Goal: Contribute content: Contribute content

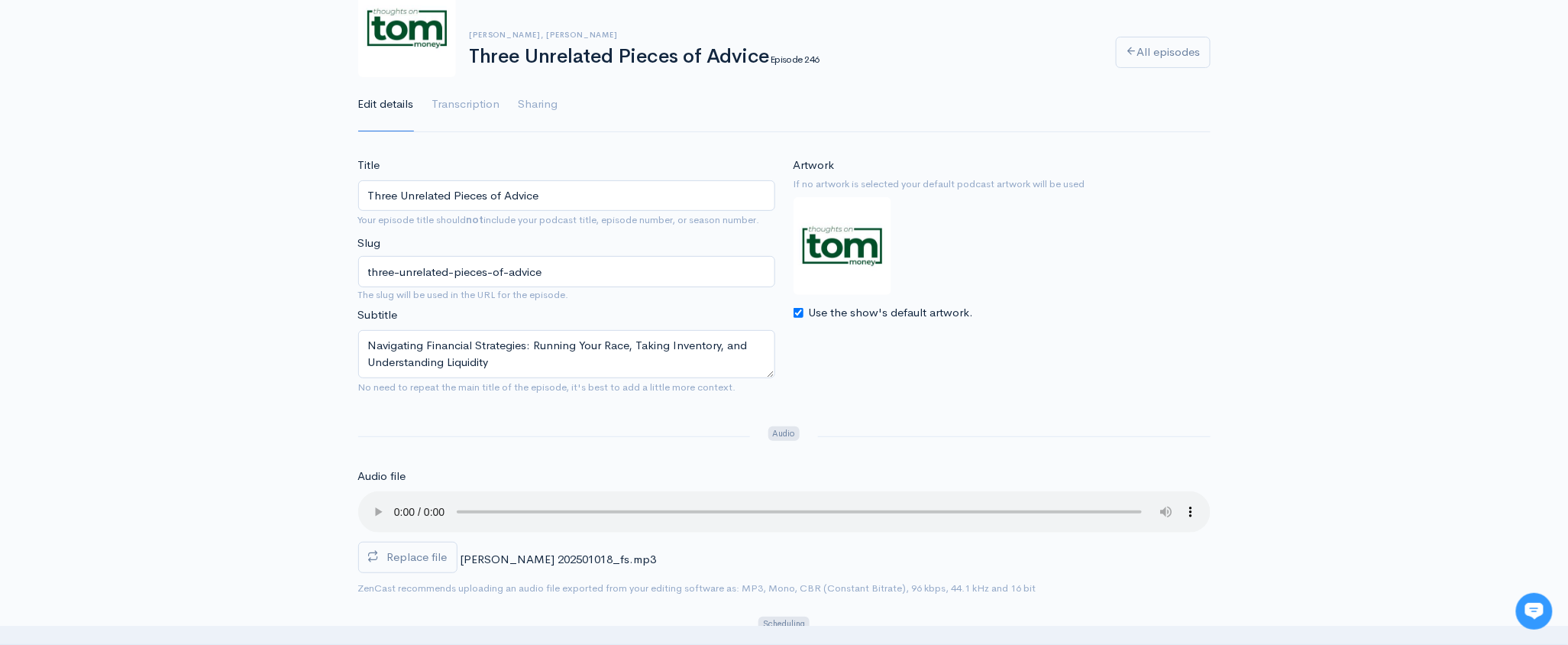
scroll to position [123, 0]
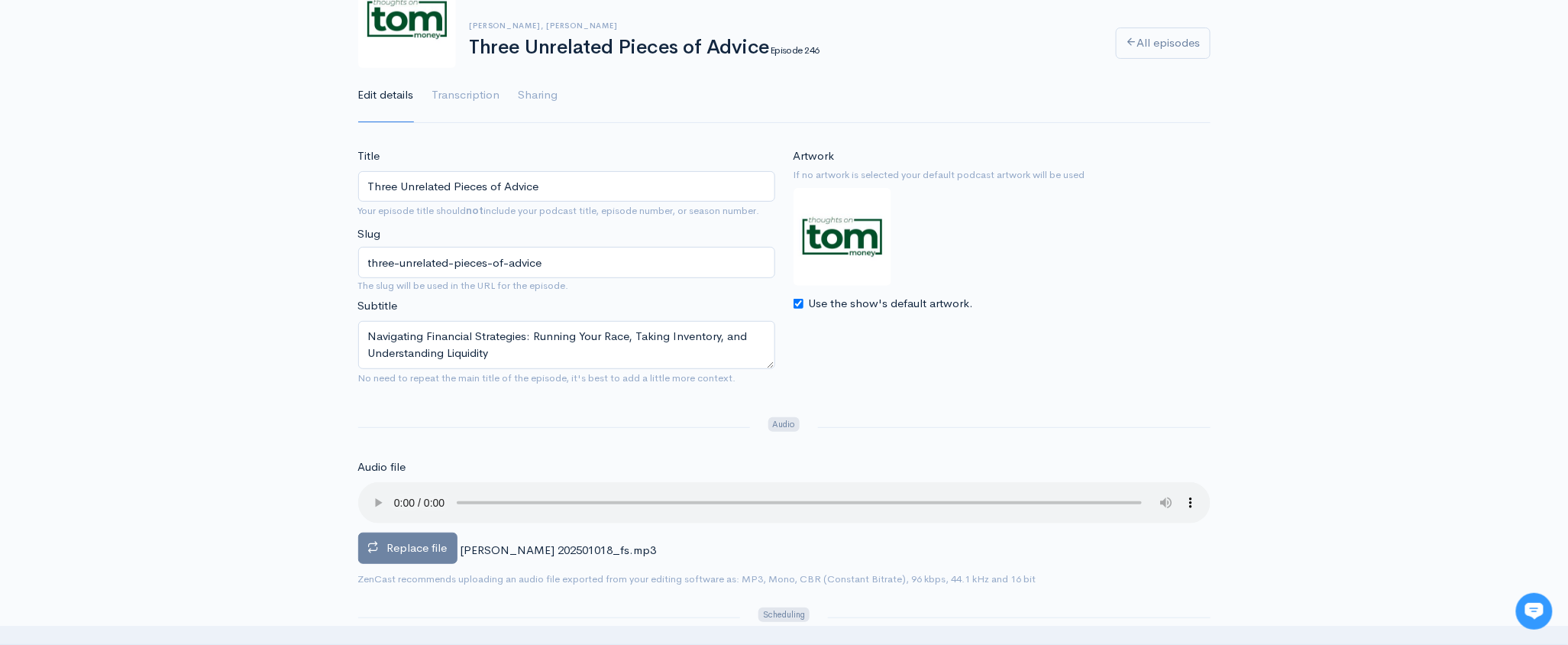
click at [398, 551] on span "Replace file" at bounding box center [417, 547] width 60 height 14
click at [0, 0] on input "Replace file" at bounding box center [0, 0] width 0 height 0
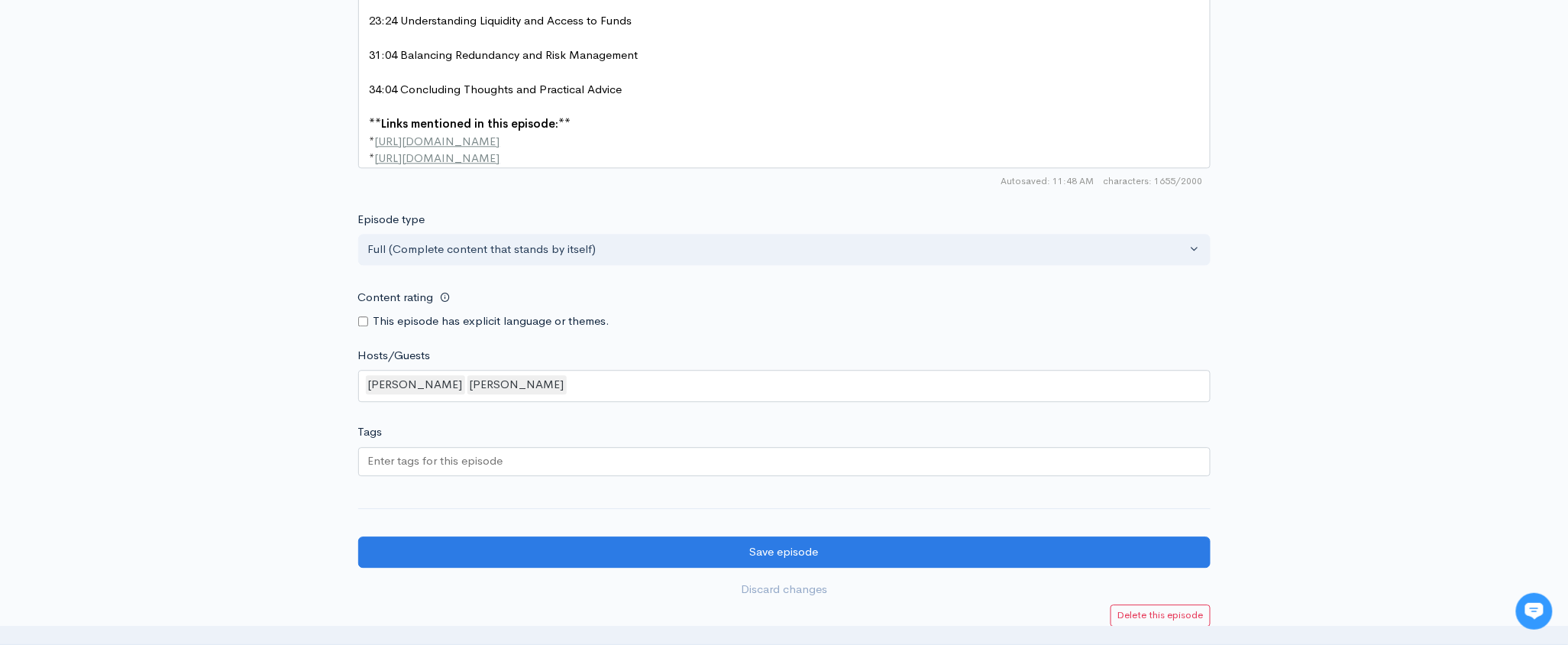
scroll to position [1555, 0]
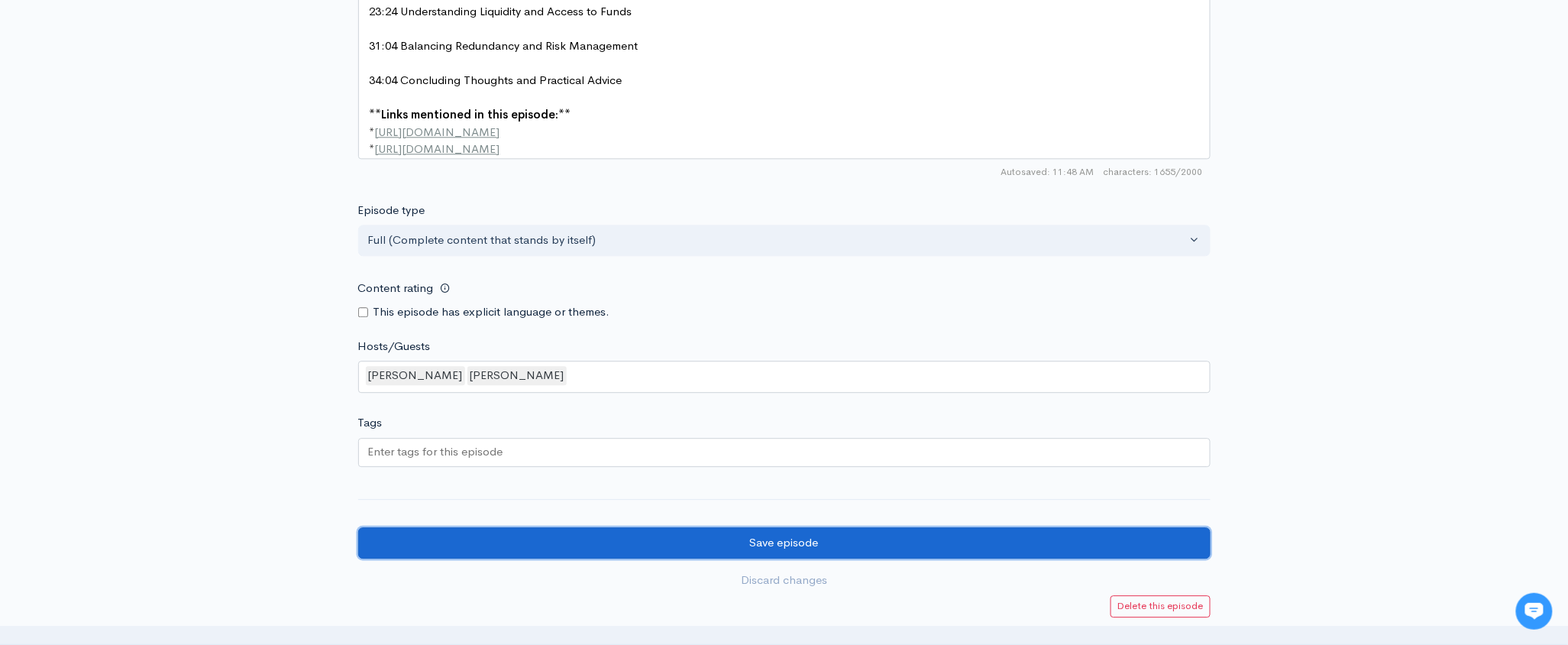
click at [809, 535] on input "Save episode" at bounding box center [784, 542] width 852 height 32
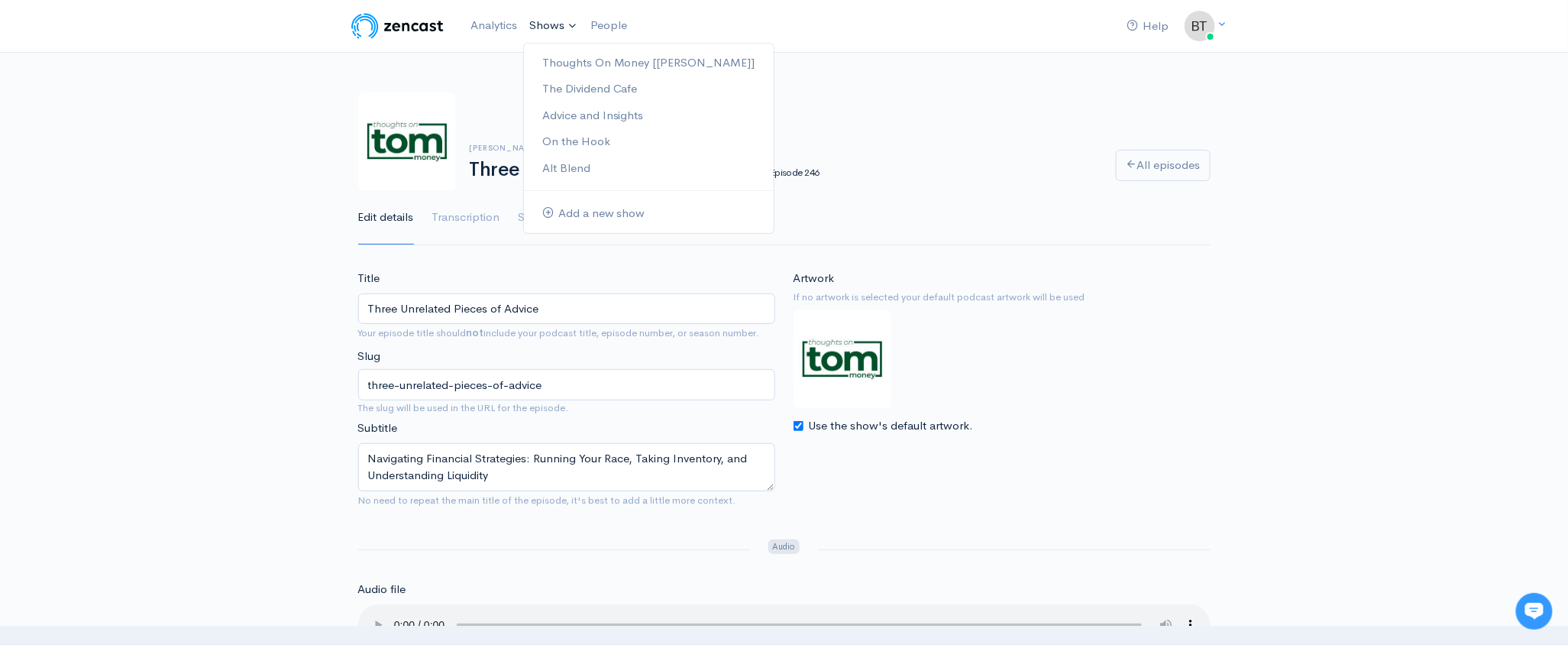
click at [550, 32] on link "Shows" at bounding box center [554, 26] width 61 height 34
click at [582, 91] on link "The Dividend Cafe" at bounding box center [648, 89] width 250 height 27
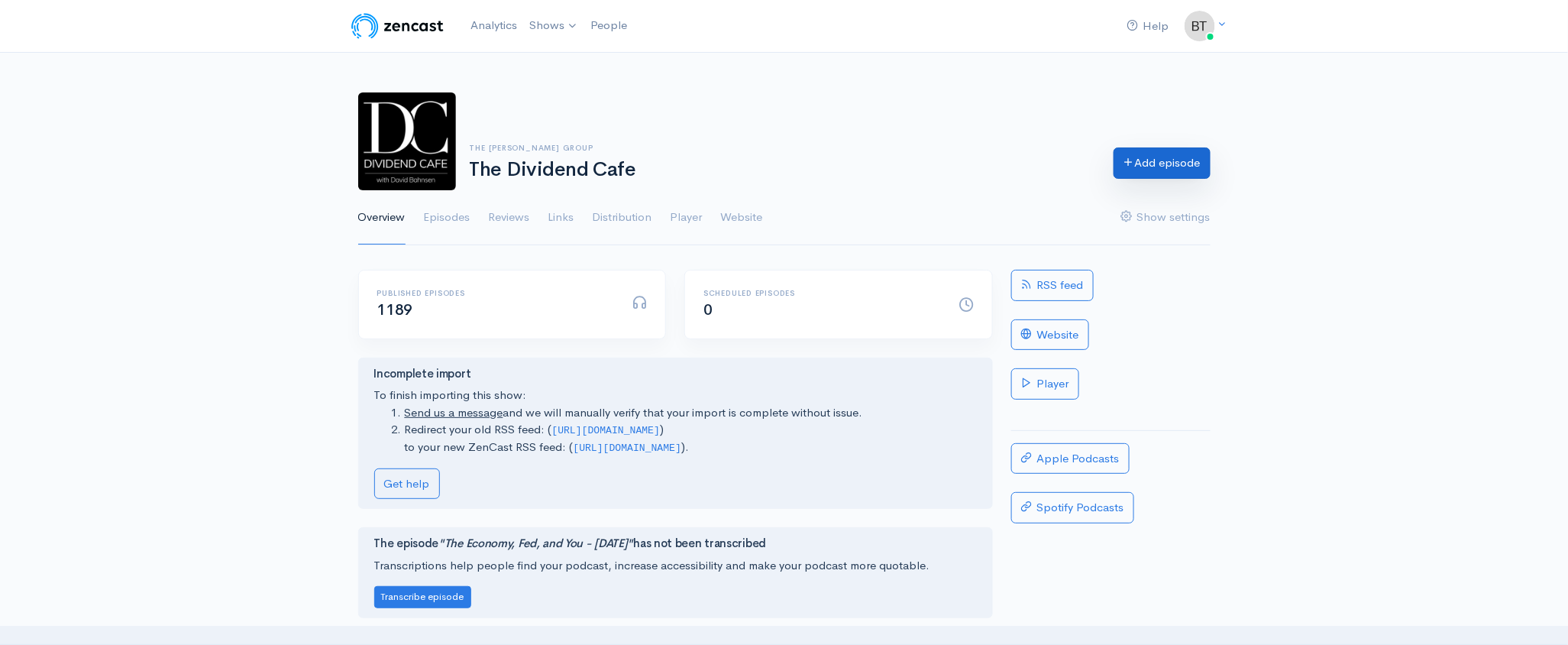
click at [1162, 173] on link "Add episode" at bounding box center [1162, 163] width 97 height 32
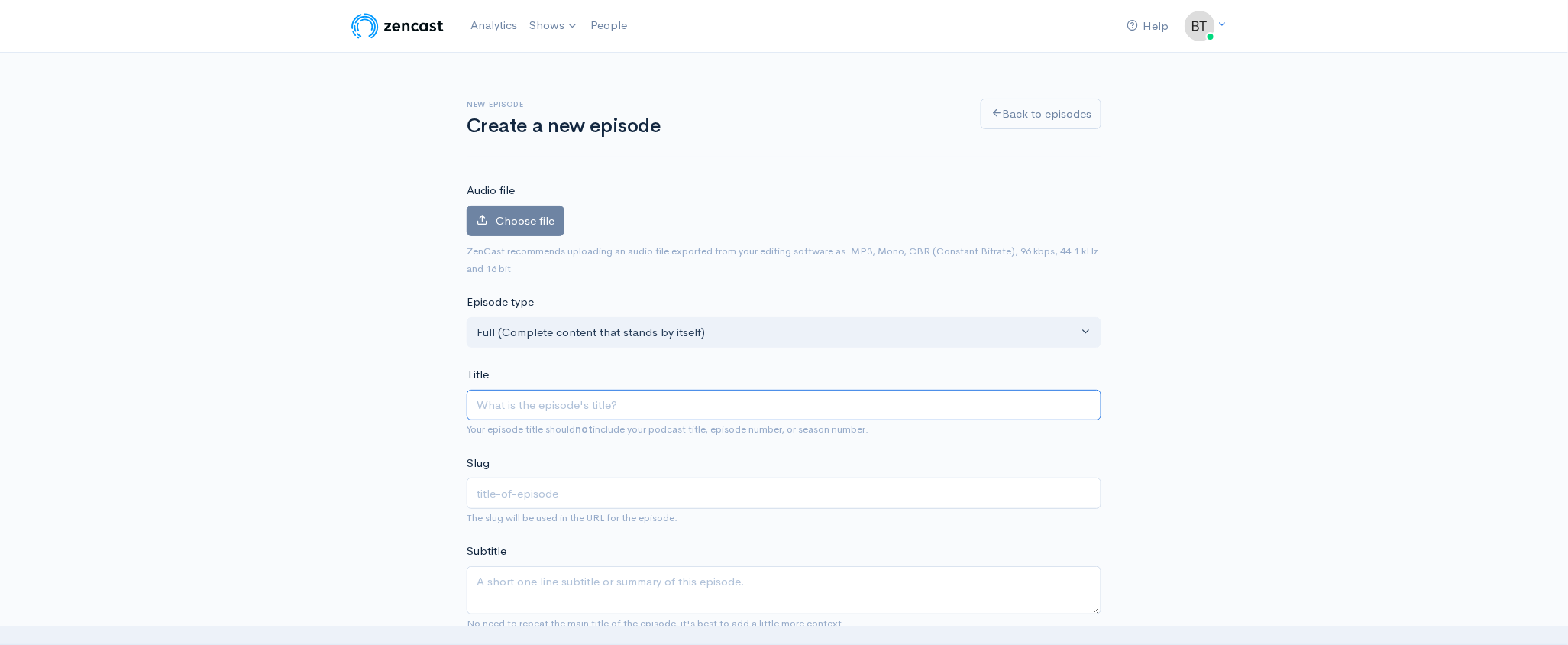
click at [496, 404] on input "Title" at bounding box center [784, 405] width 635 height 32
type input "W"
type input "w"
type input "We"
type input "we"
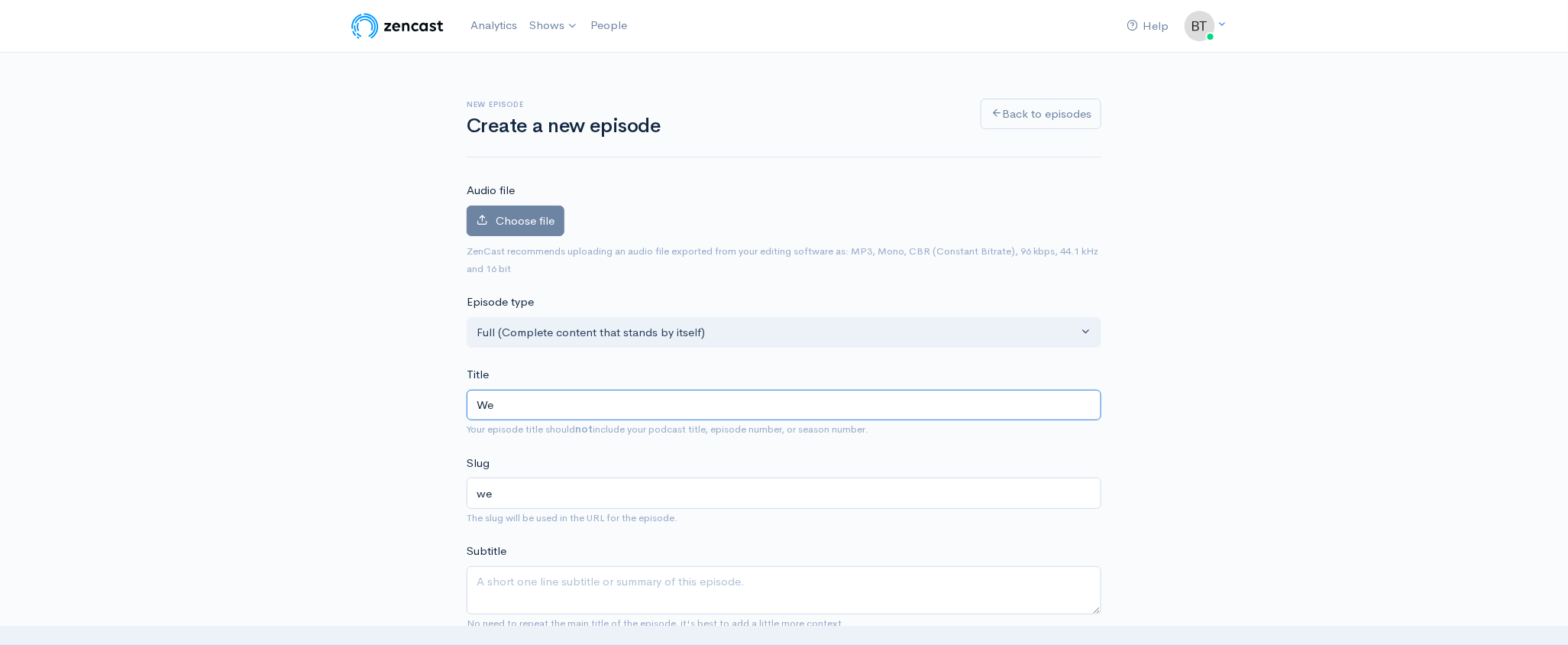
type input "Wed"
type input "wed"
type input "Wedn"
type input "wedn"
type input "Wedne"
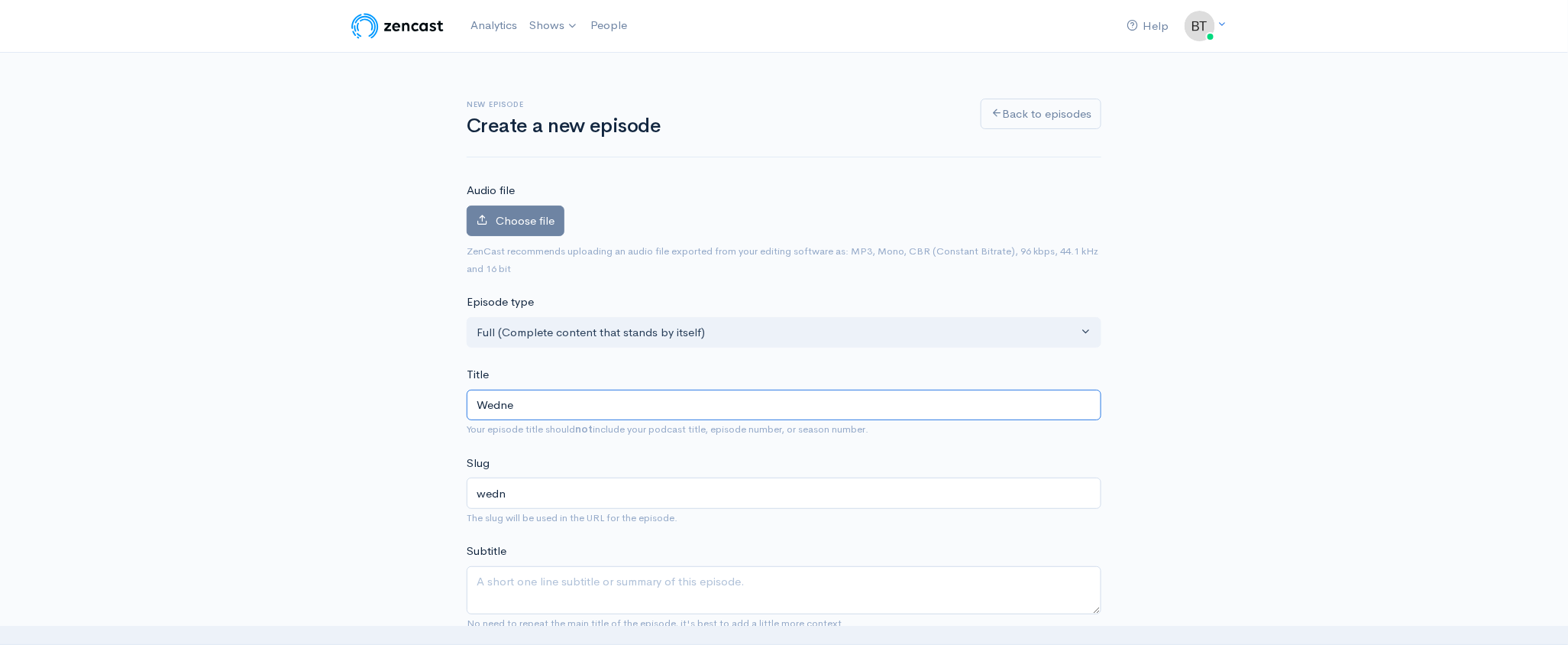
type input "wedne"
type input "Wednes"
type input "wednes"
type input "Wednesd"
type input "wednesd"
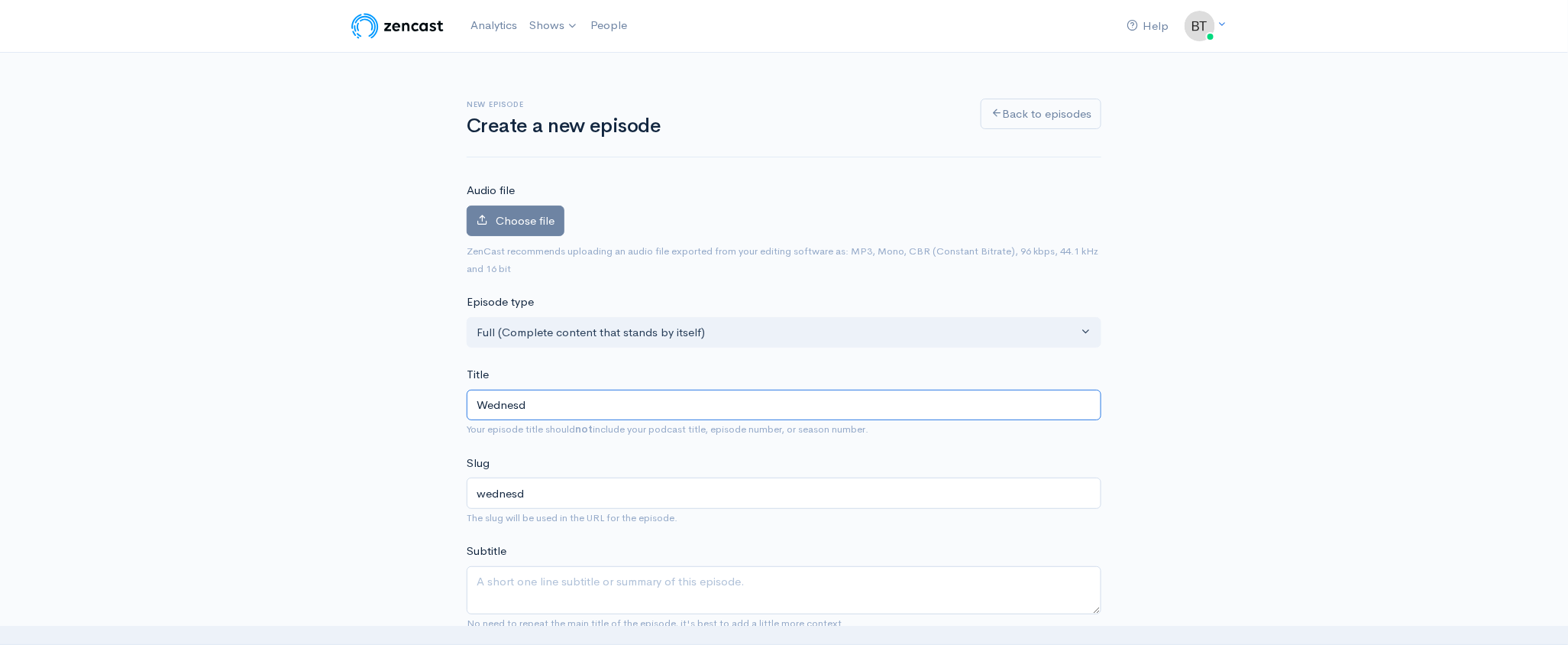
type input "Wednesda"
type input "wednesda"
type input "[DATE]"
type input "[DATE] - O"
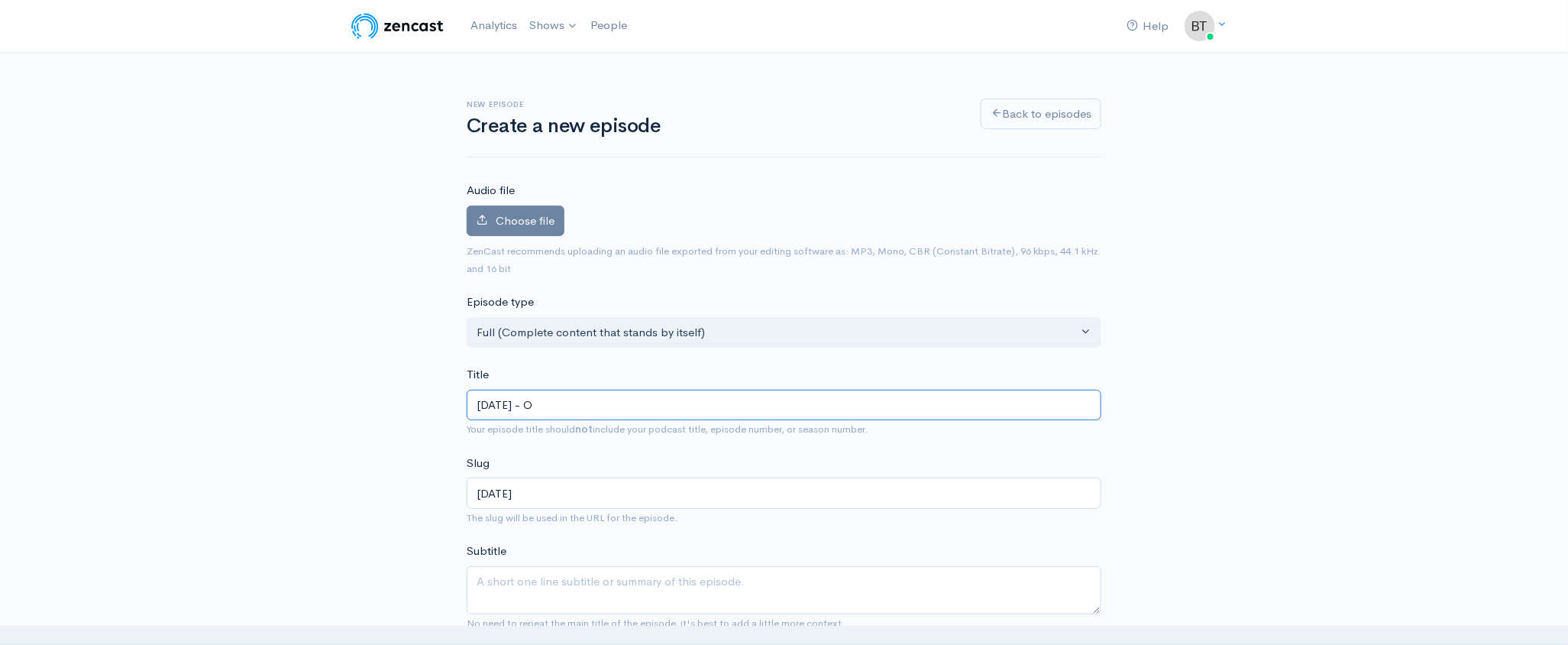
type input "[DATE]-o"
type input "[DATE] - Oc"
type input "[DATE]-oc"
type input "[DATE] - Oct"
type input "[DATE]-oct"
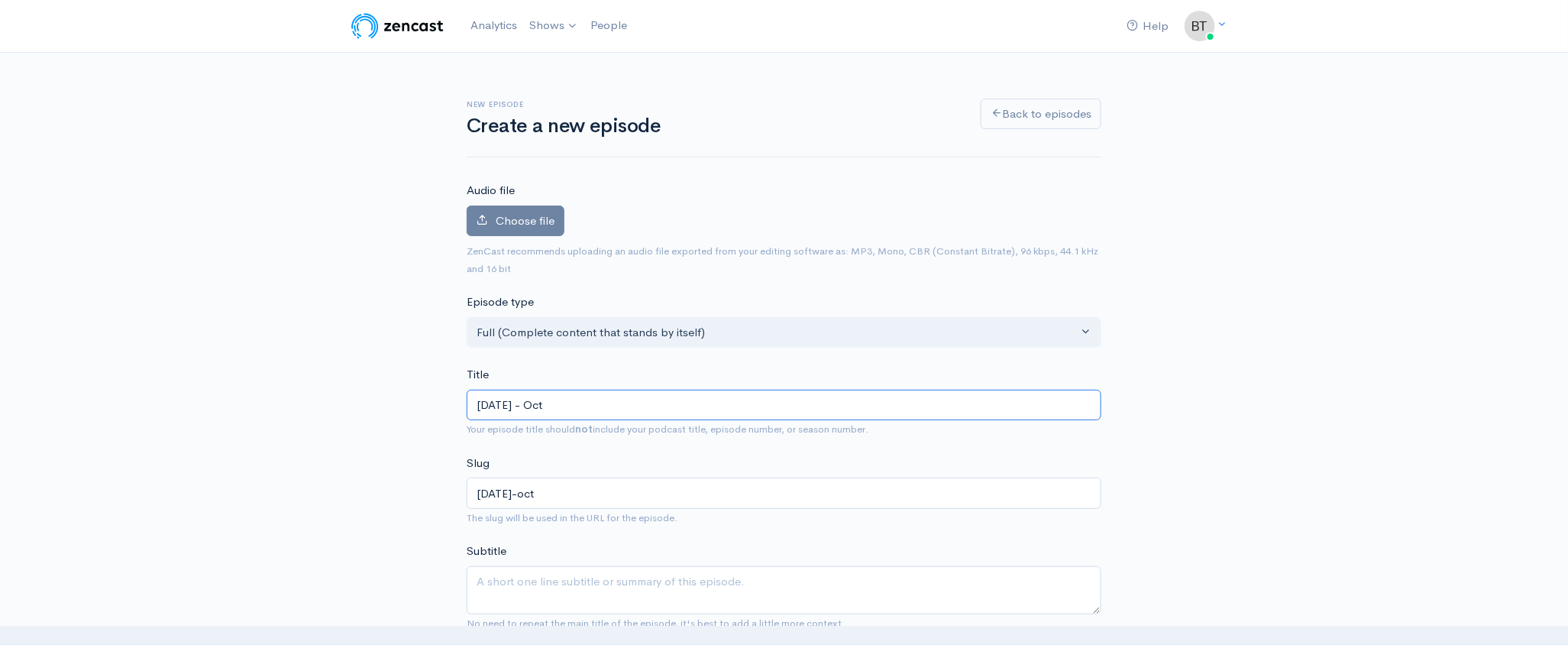
type input "[DATE] - Octo"
type input "[DATE]-octo"
type input "[DATE] - Octob"
type input "[DATE]-octob"
type input "[DATE] - Octobe"
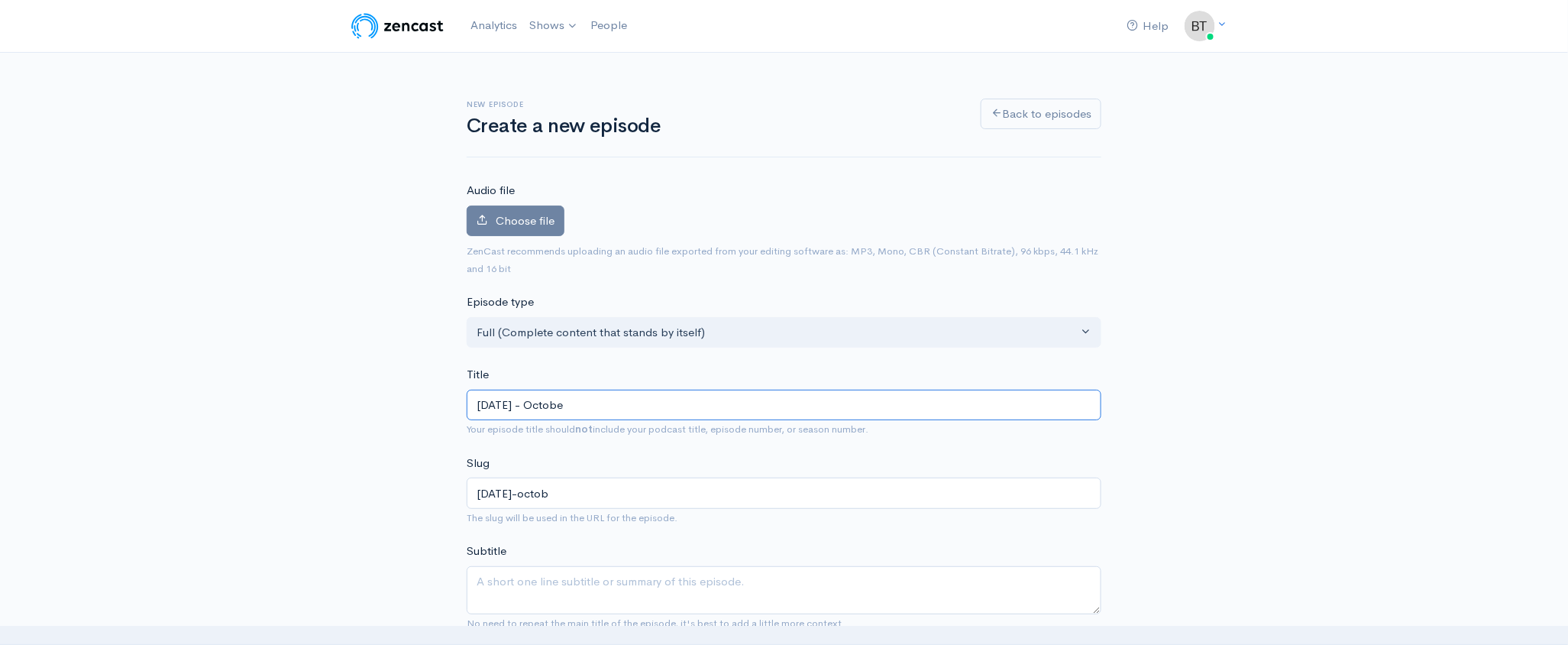
type input "[DATE]-octobe"
type input "[DATE] - October"
type input "[DATE]-october"
type input "[DATE] - [DATE]"
type input "[DATE]-october-1"
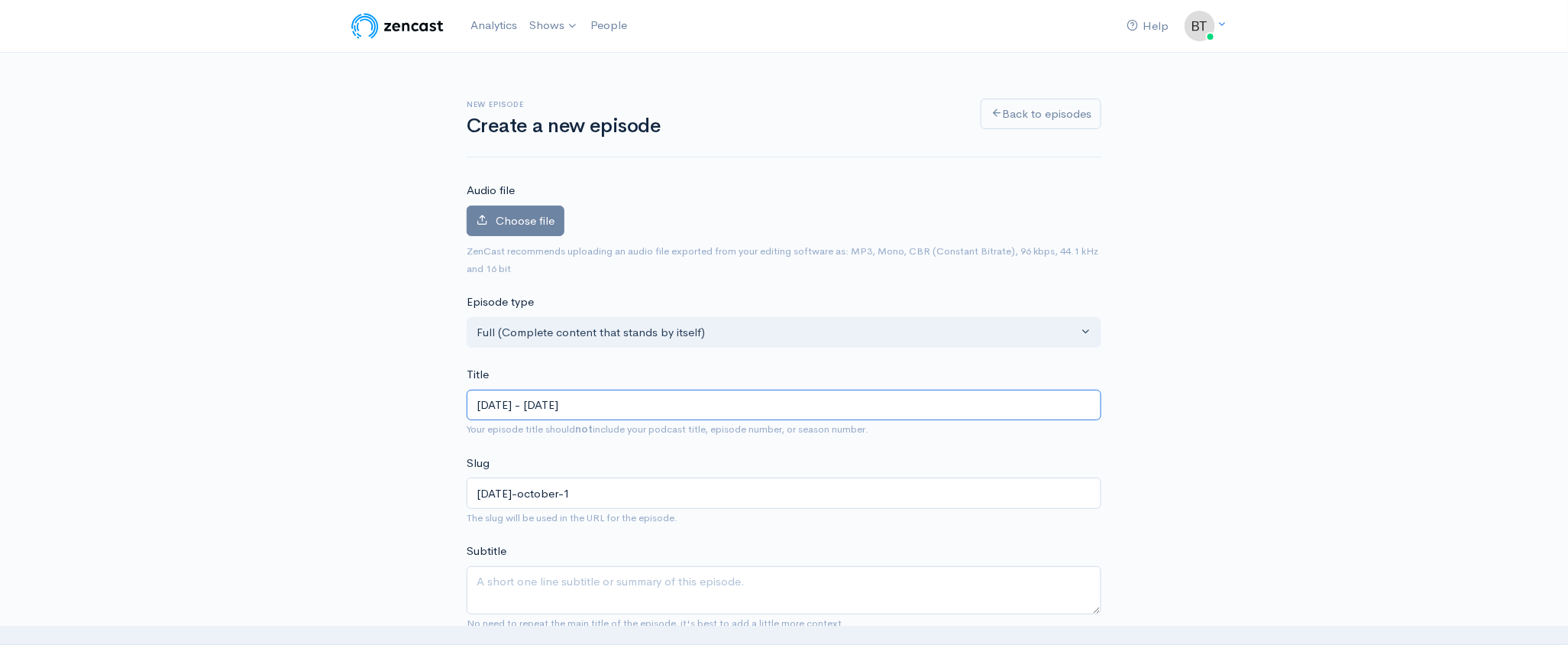
type input "[DATE] - [DATE]"
type input "[DATE]-october-15"
type input "[DATE] - [DATE], 2"
type input "[DATE]-october-15-2"
type input "[DATE] - [DATE]"
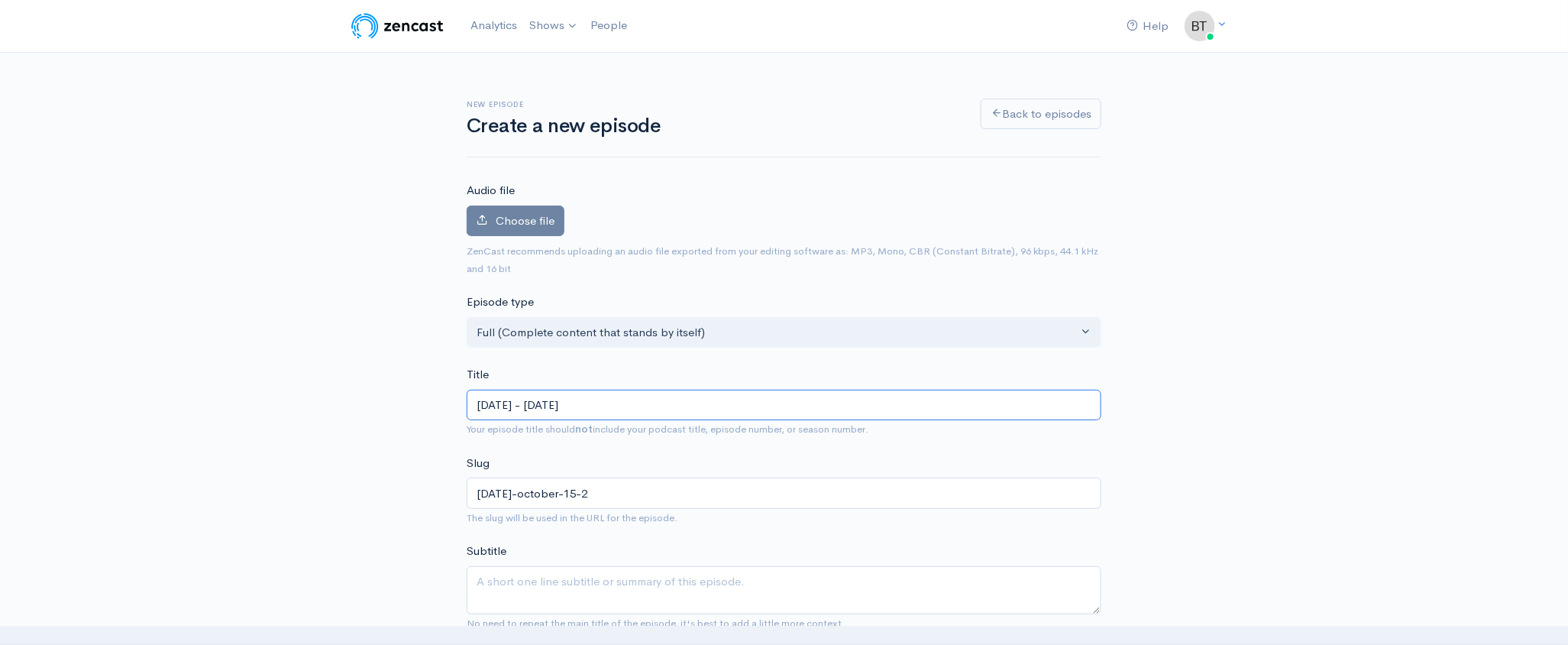
type input "[DATE]-[DATE]"
type input "[DATE] - [DATE], 202"
type input "[DATE]-[DATE]"
type input "[DATE] - [DATE]"
type input "[DATE]-[DATE]"
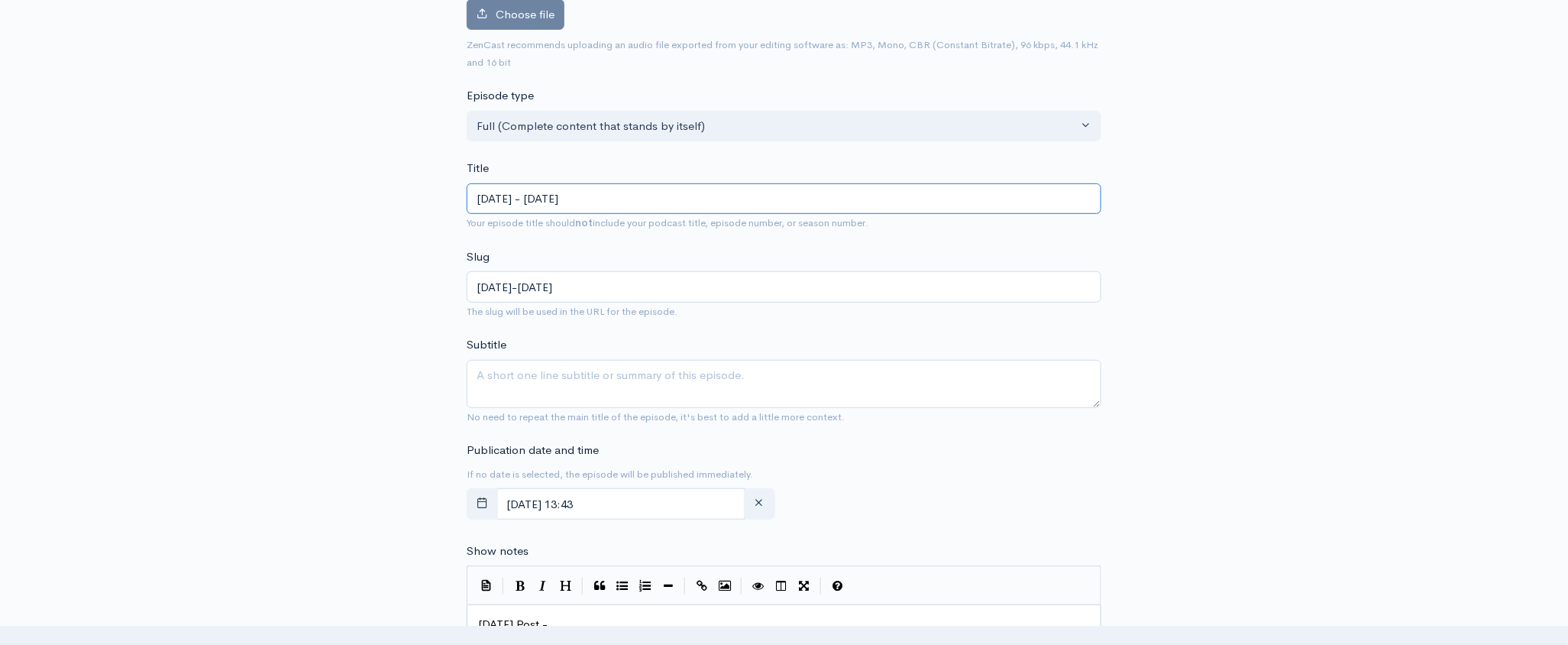
scroll to position [263, 0]
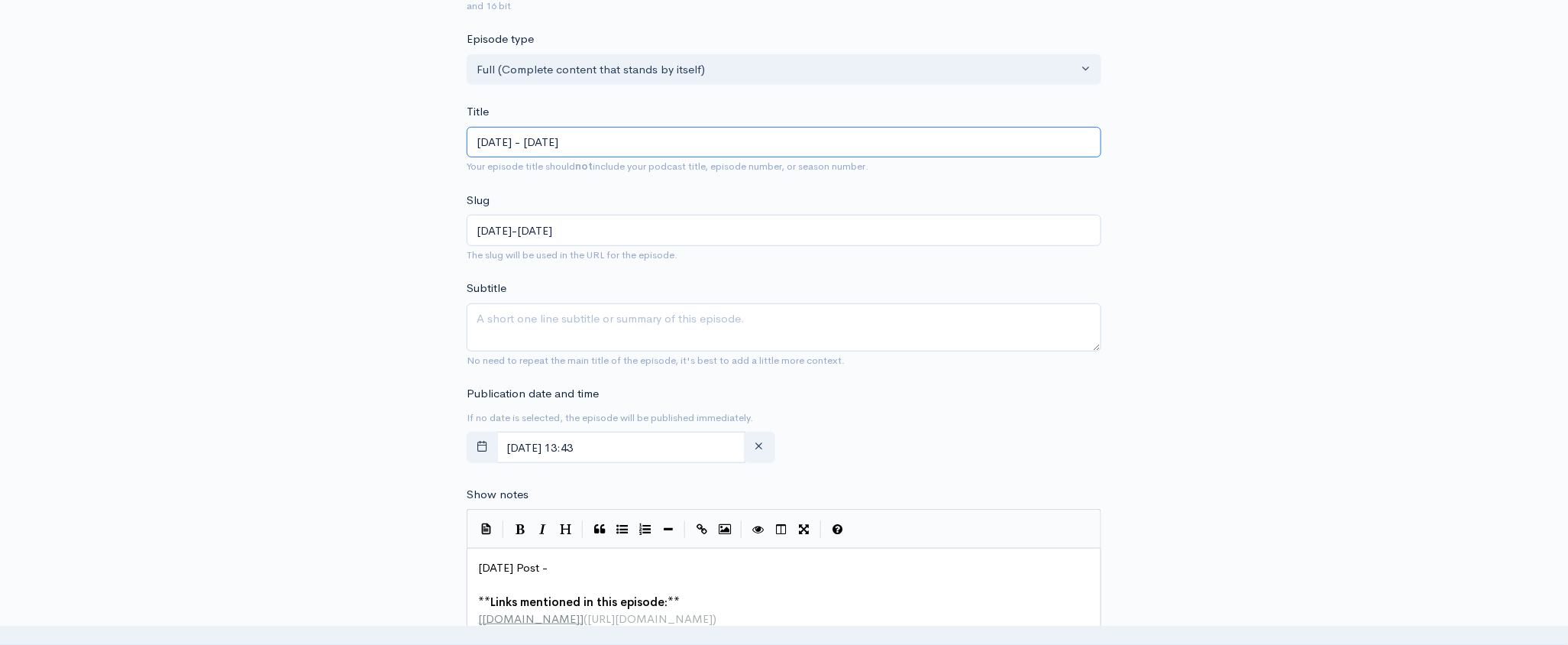
type input "[DATE] - [DATE]"
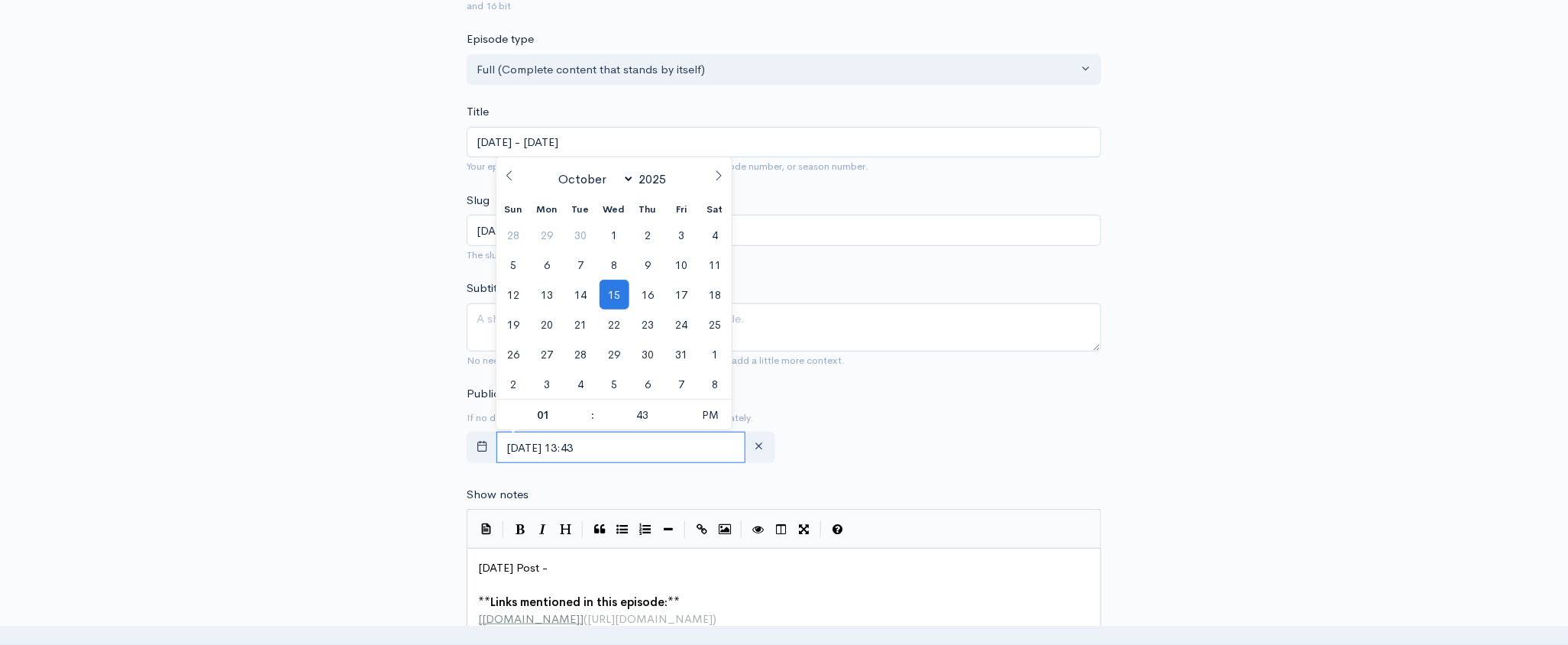
click at [658, 449] on input "[DATE] 13:43" at bounding box center [621, 448] width 249 height 32
click at [650, 301] on span "16" at bounding box center [647, 294] width 30 height 30
type input "[DATE] 13:43"
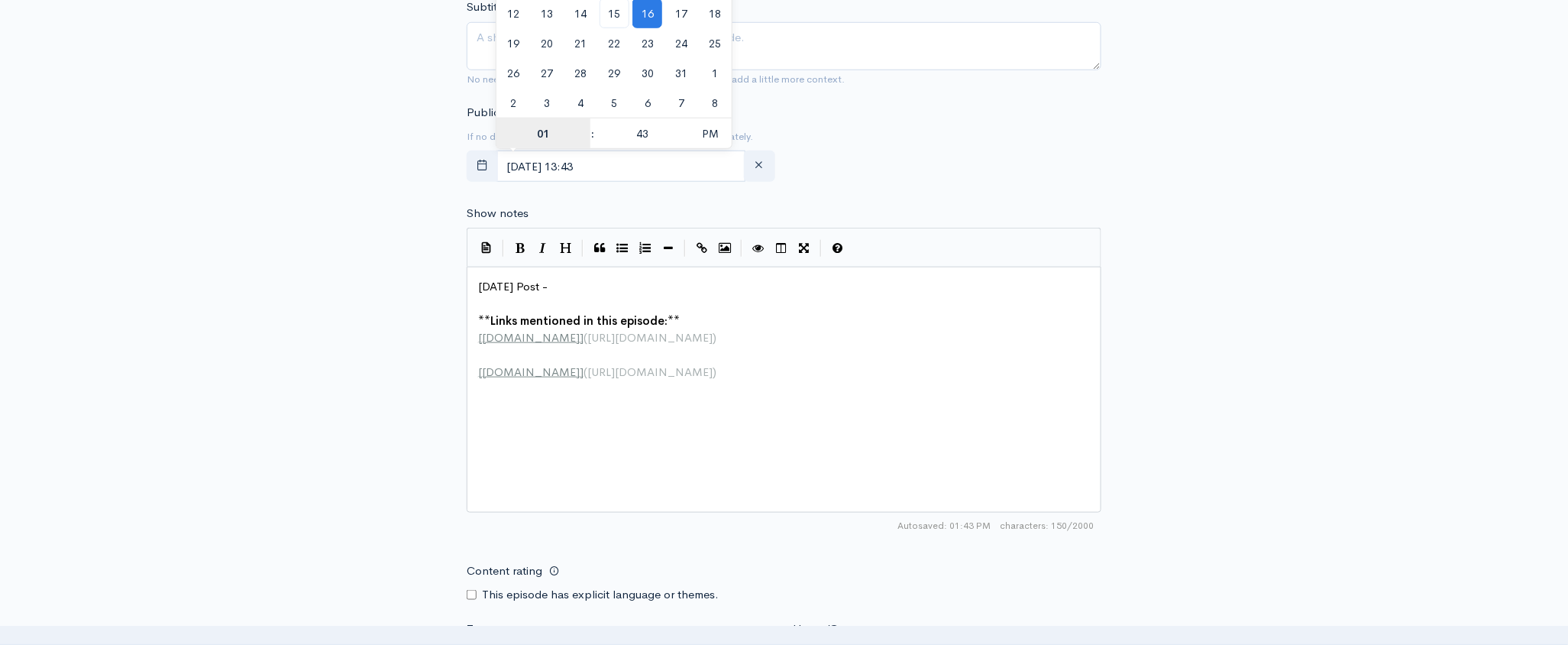
scroll to position [588, 0]
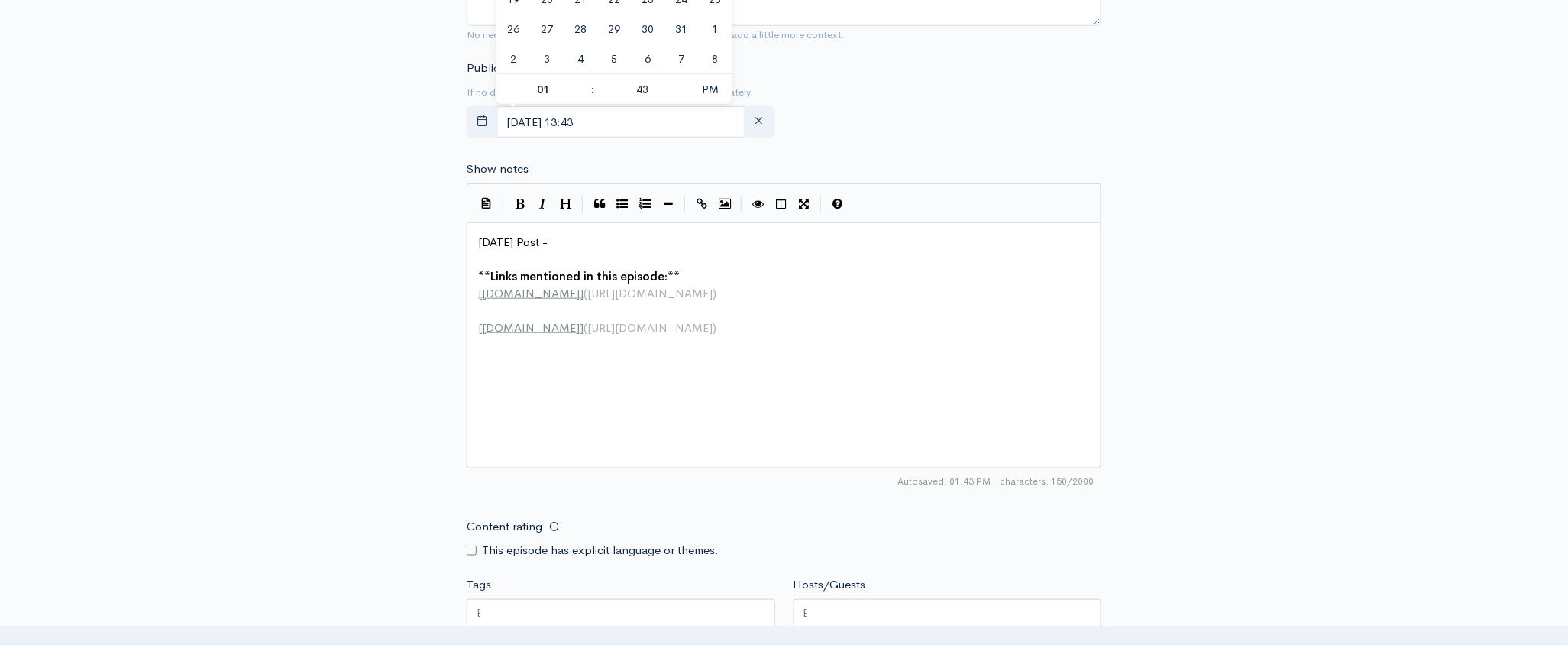
click at [907, 608] on div at bounding box center [948, 613] width 308 height 29
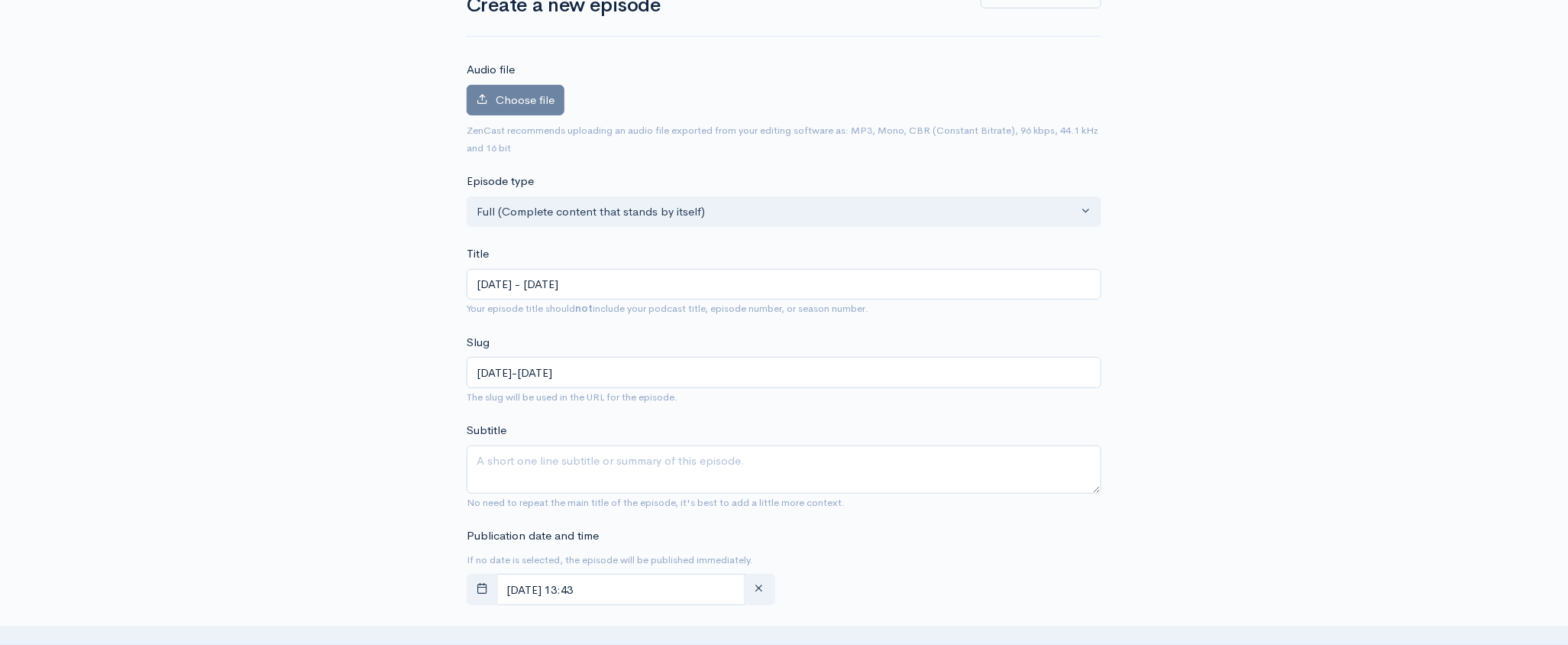
scroll to position [0, 0]
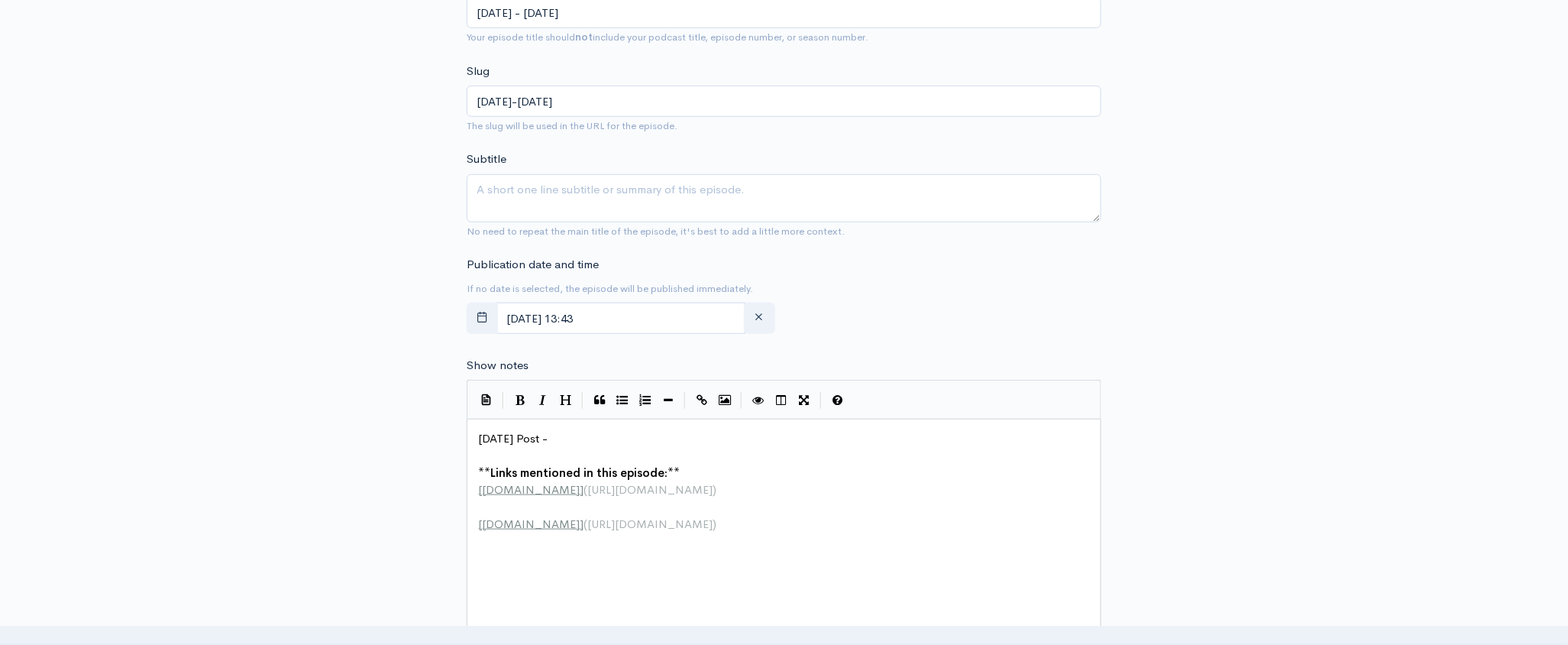
scroll to position [410, 0]
